Goal: Transaction & Acquisition: Book appointment/travel/reservation

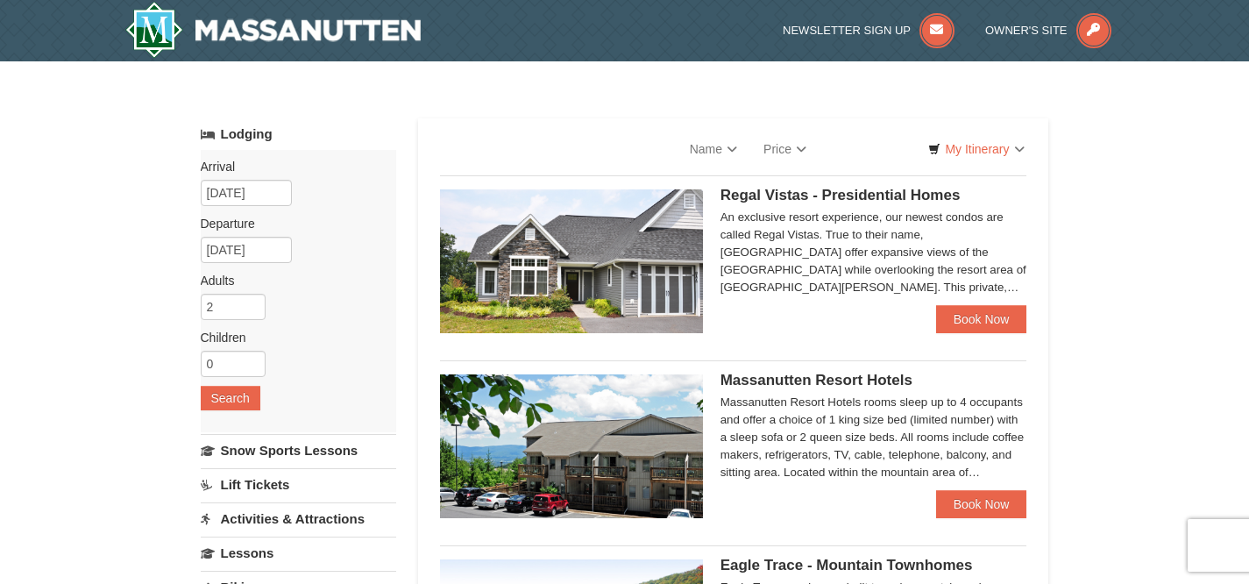
select select "10"
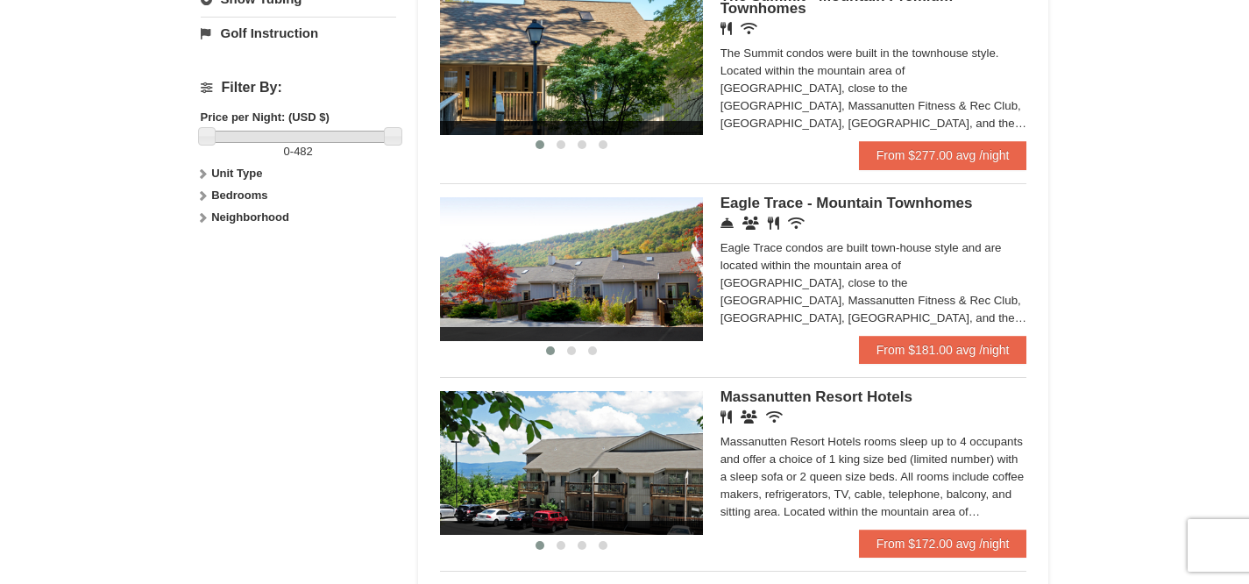
scroll to position [803, 0]
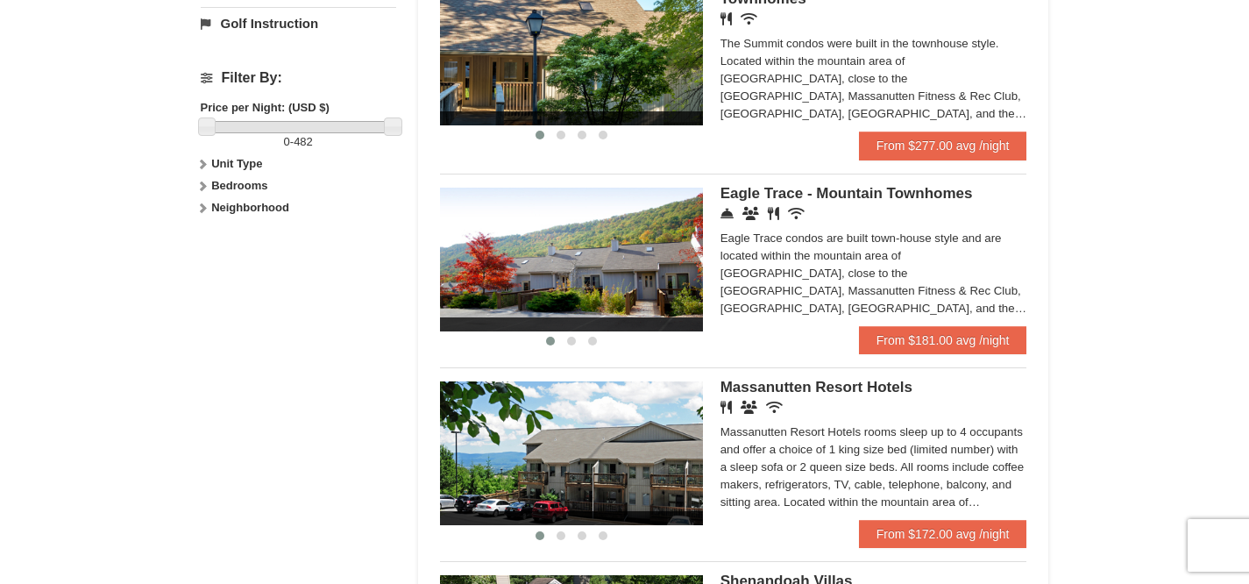
click at [828, 202] on span "Eagle Trace - Mountain Townhomes" at bounding box center [847, 193] width 252 height 17
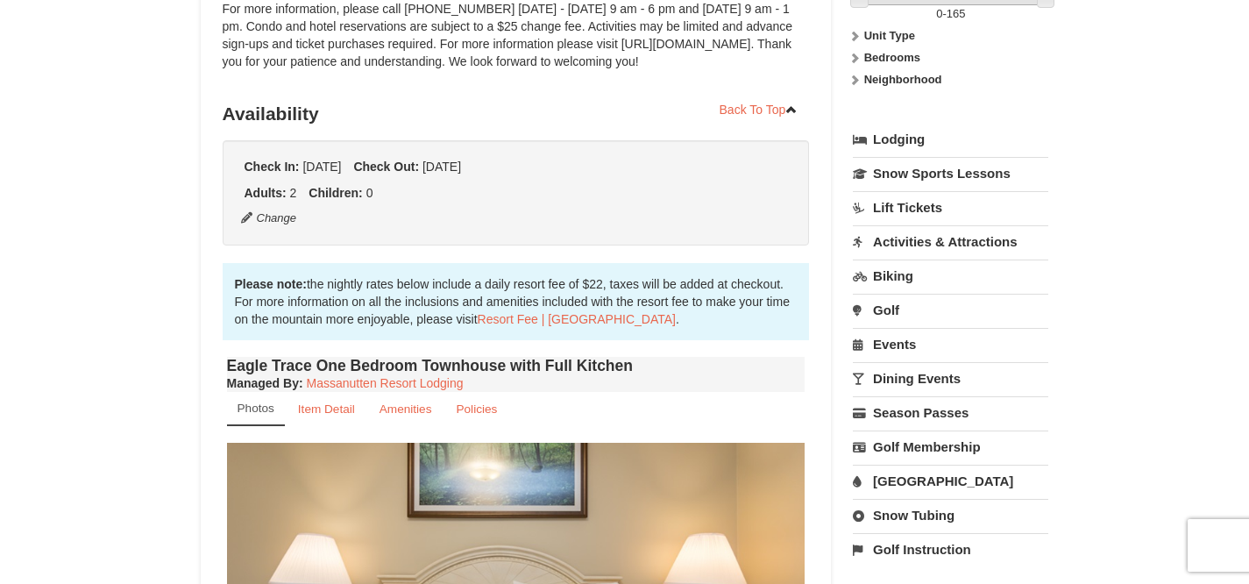
scroll to position [315, 0]
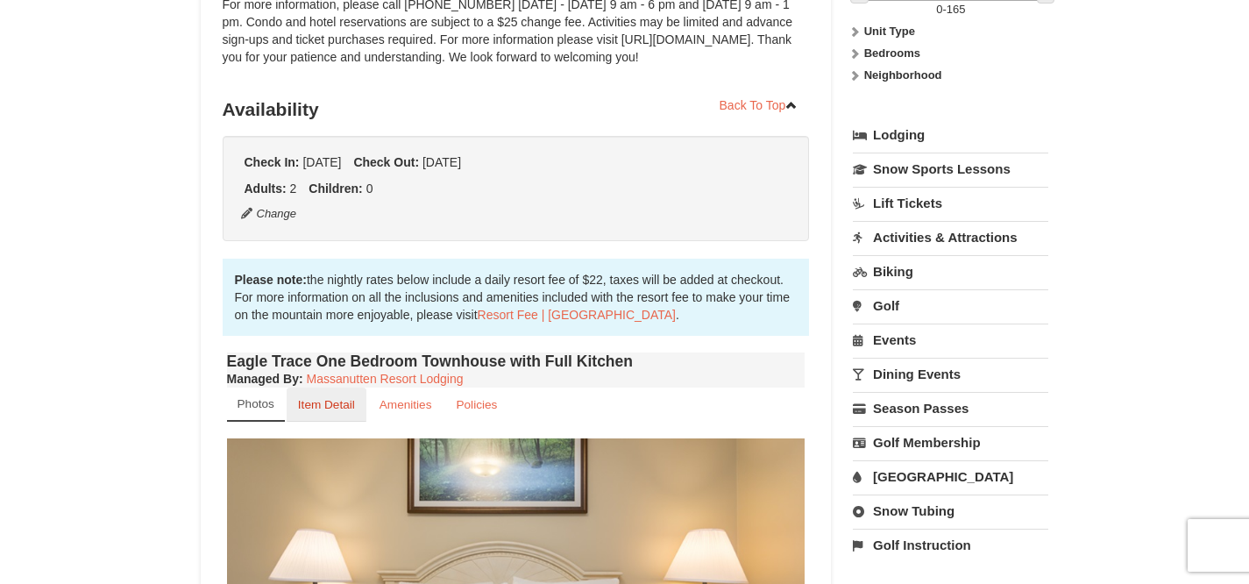
click at [337, 397] on link "Item Detail" at bounding box center [327, 405] width 80 height 34
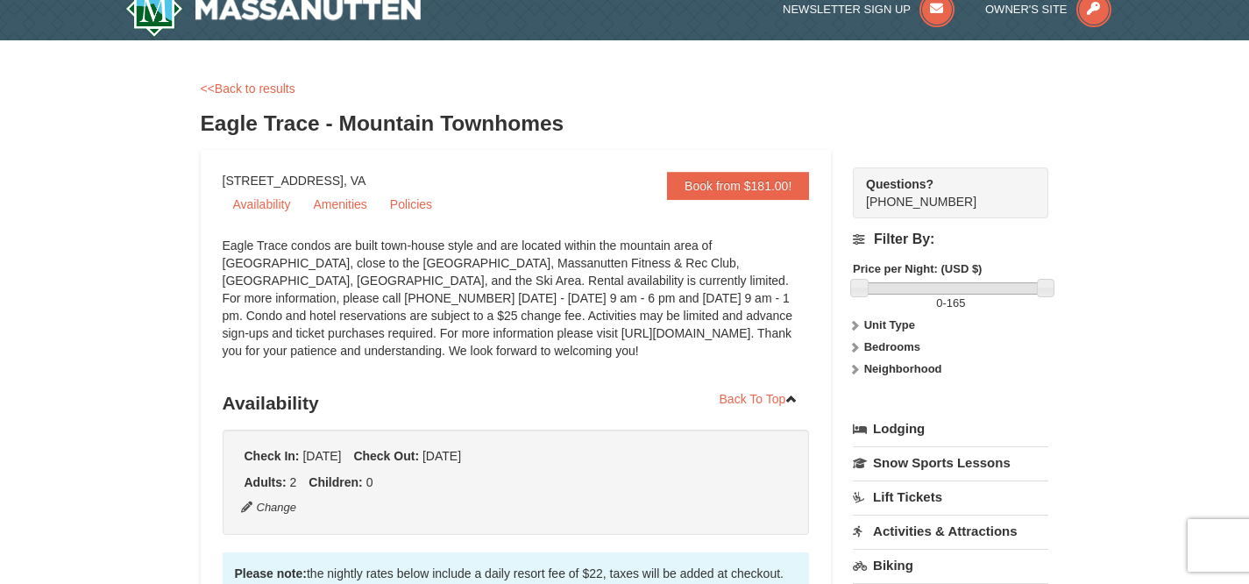
scroll to position [22, 0]
click at [343, 198] on link "Amenities" at bounding box center [339, 203] width 75 height 26
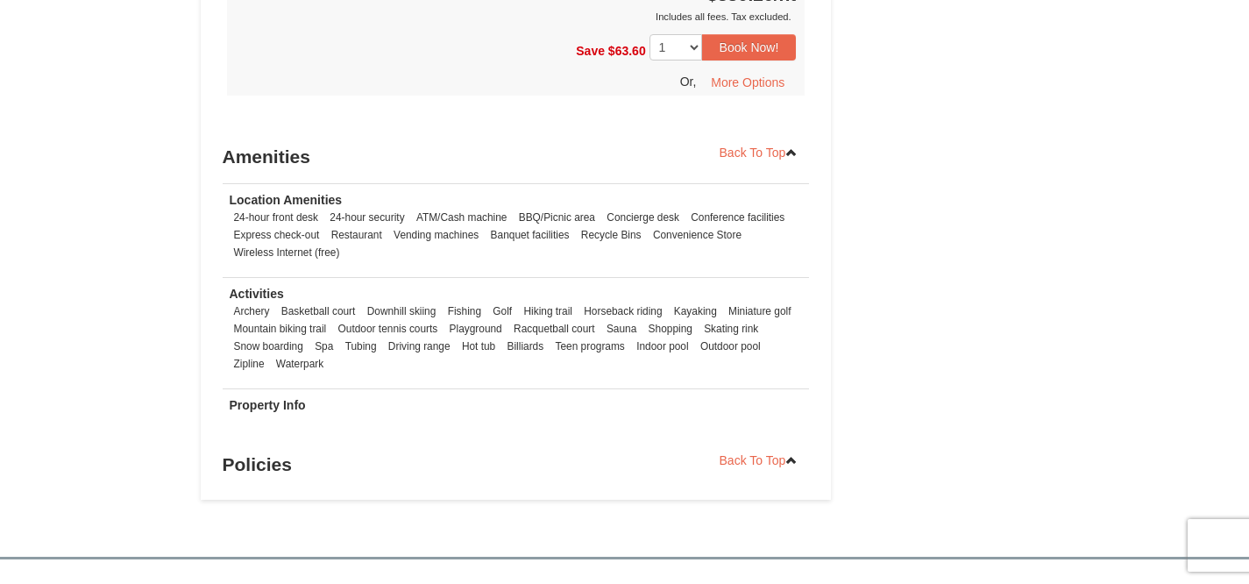
scroll to position [1751, 0]
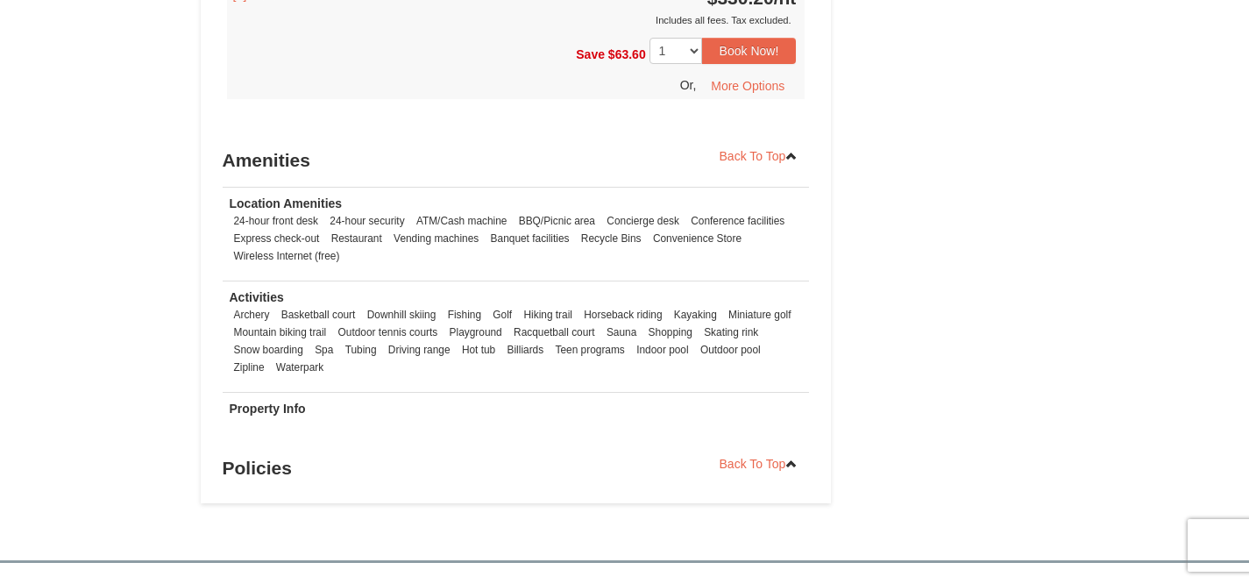
click at [266, 451] on h3 "Policies" at bounding box center [516, 468] width 587 height 35
click at [397, 345] on ul "Archery Basketball court Downhill skiing Fishing Golf Hiking trail Horseback ri…" at bounding box center [516, 341] width 573 height 70
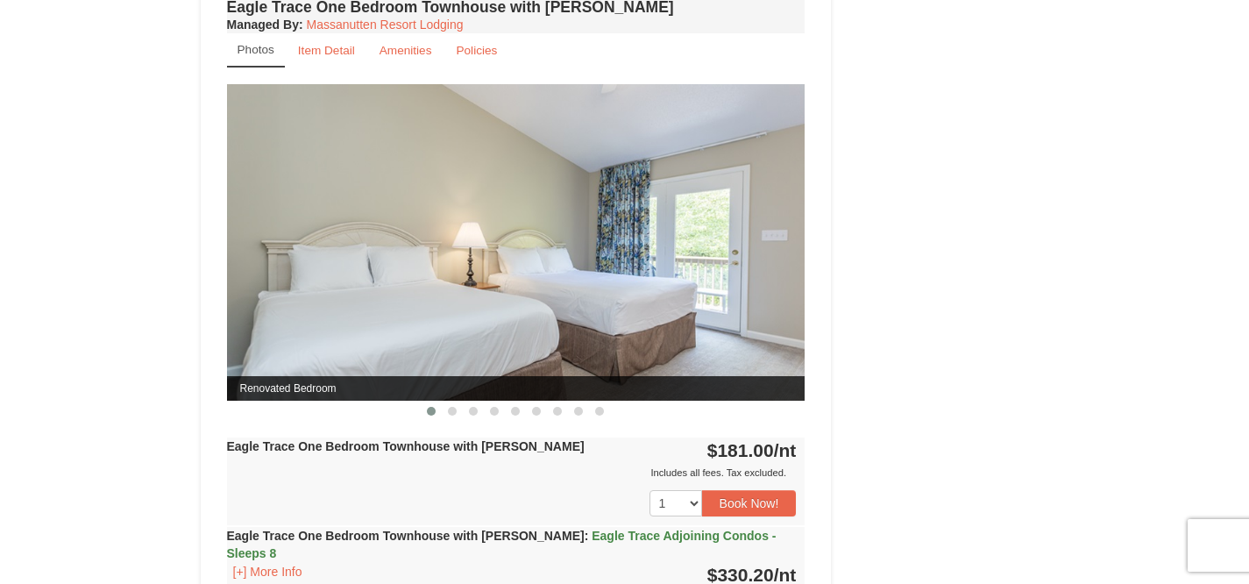
scroll to position [1186, 0]
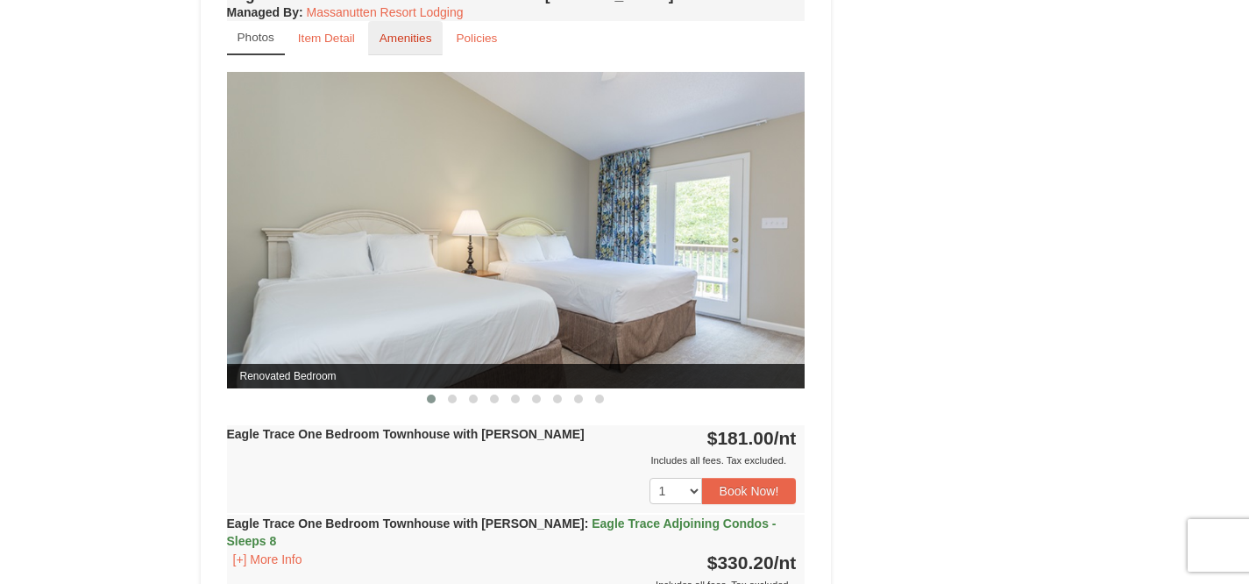
click at [411, 34] on small "Amenities" at bounding box center [406, 38] width 53 height 13
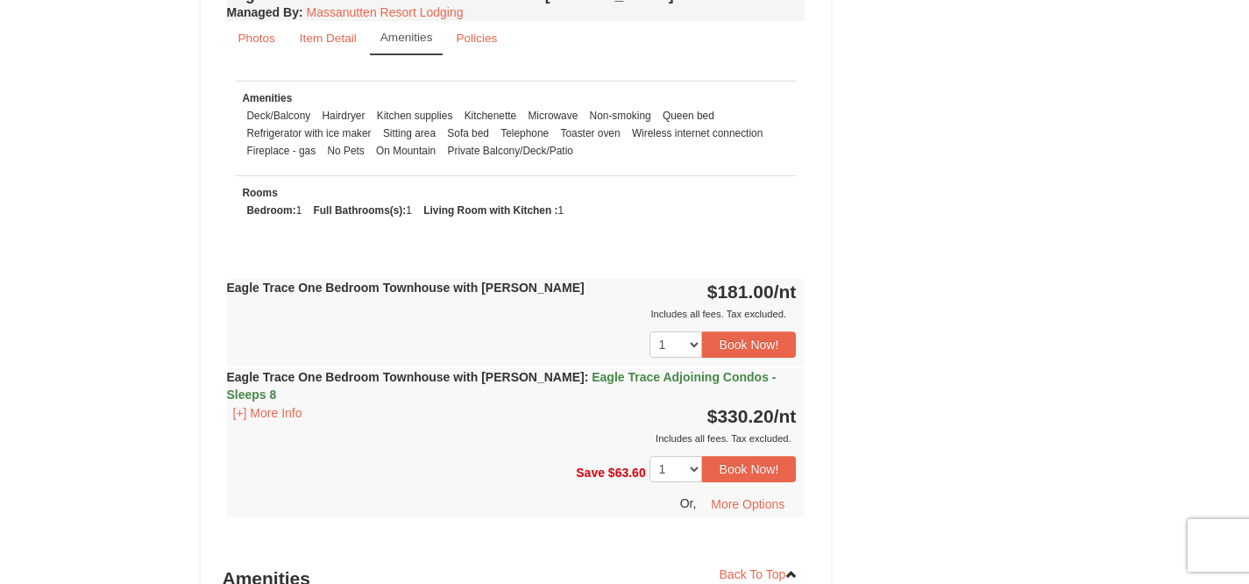
click at [408, 42] on small "Amenities" at bounding box center [406, 37] width 53 height 13
click at [316, 22] on link "Item Detail" at bounding box center [328, 38] width 80 height 34
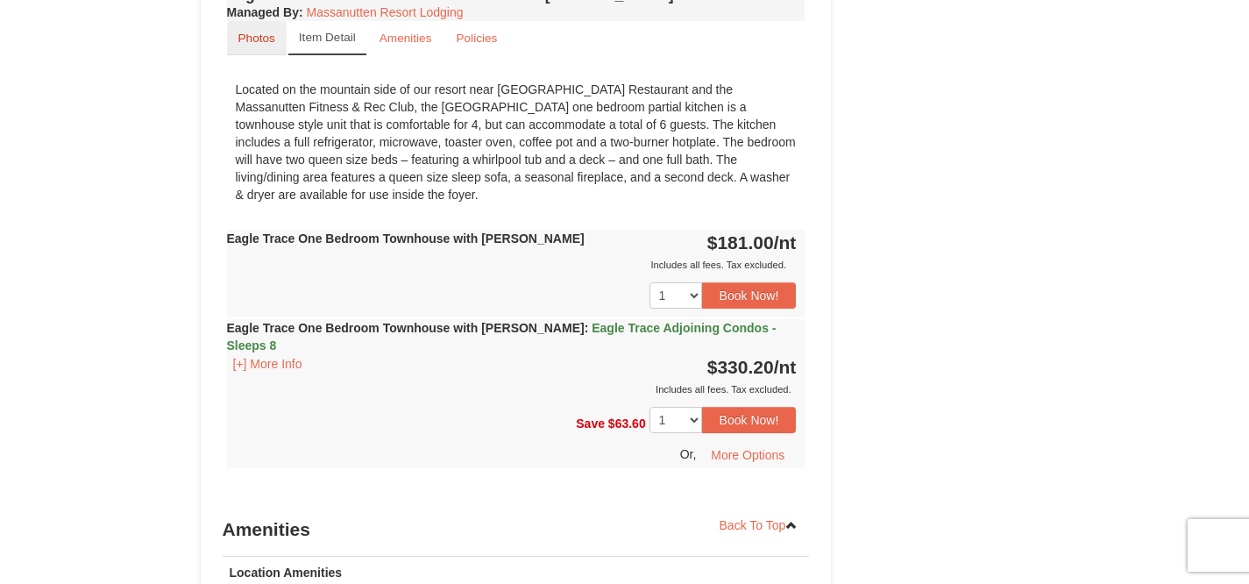
click at [268, 27] on link "Photos" at bounding box center [257, 38] width 60 height 34
